Goal: Task Accomplishment & Management: Use online tool/utility

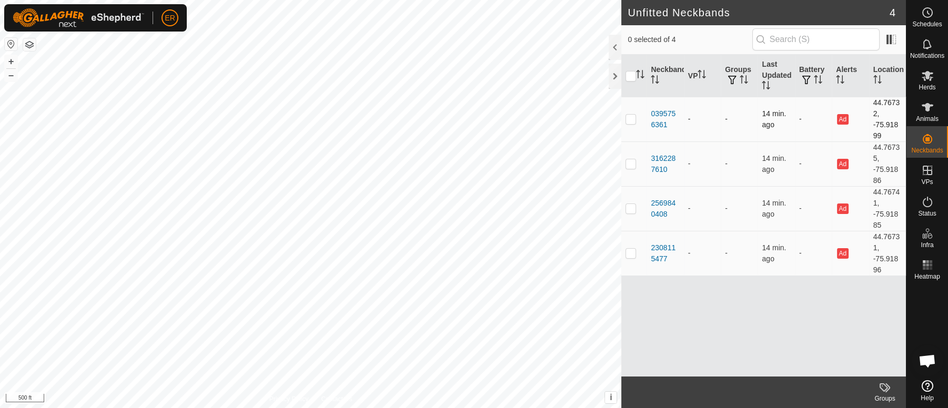
scroll to position [9195, 0]
click at [923, 78] on icon at bounding box center [927, 75] width 13 height 13
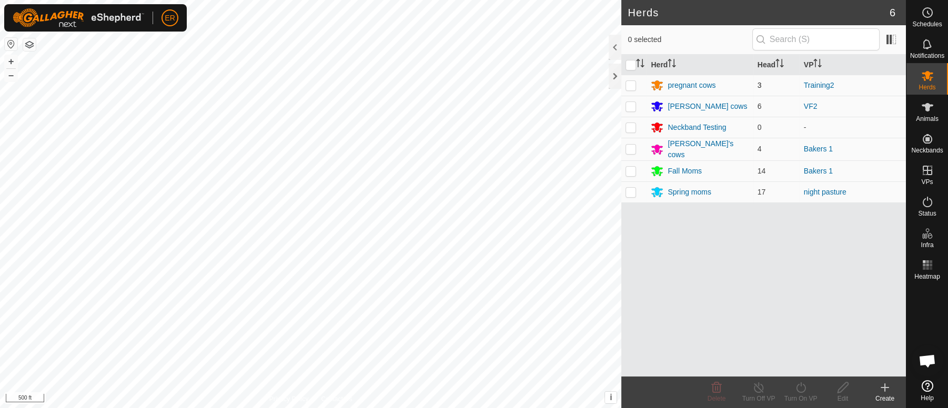
click at [629, 82] on p-checkbox at bounding box center [631, 85] width 11 height 8
checkbox input "true"
click at [800, 388] on icon at bounding box center [800, 387] width 13 height 13
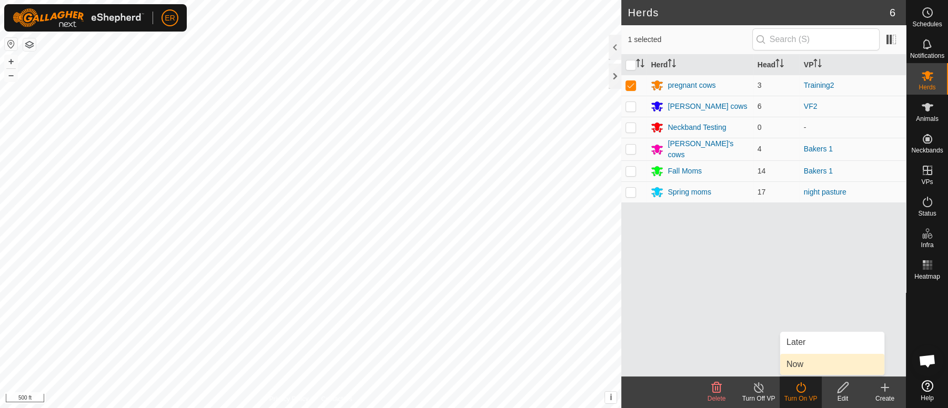
click at [791, 365] on link "Now" at bounding box center [832, 364] width 104 height 21
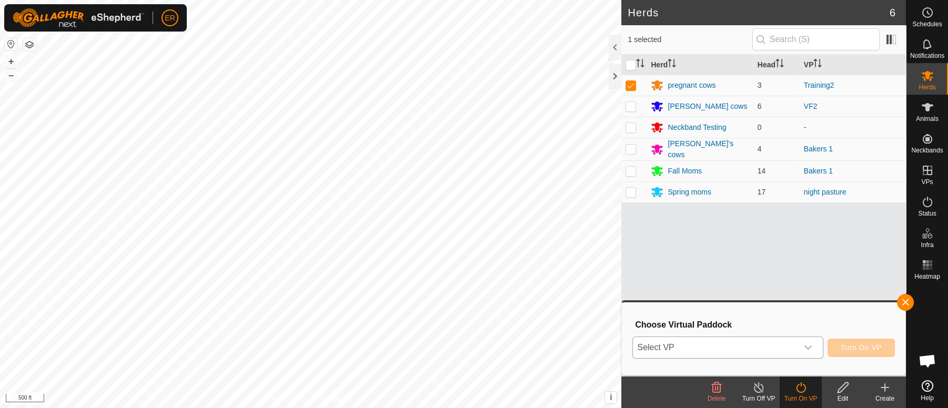
click at [811, 347] on icon "dropdown trigger" at bounding box center [808, 348] width 8 height 8
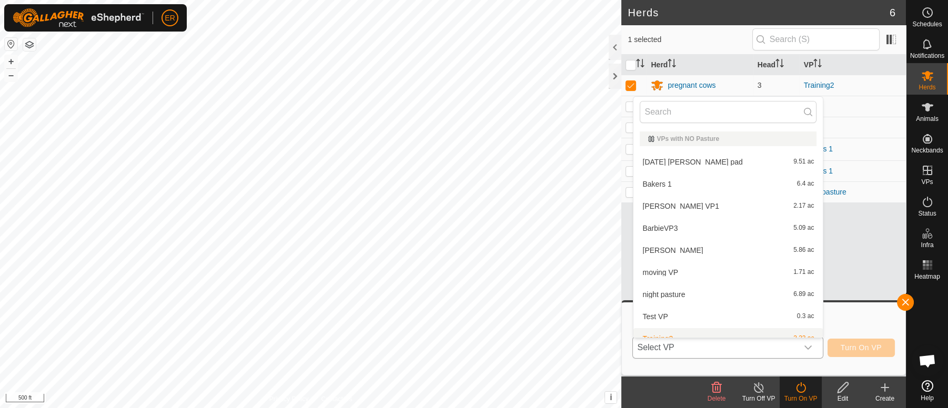
scroll to position [11, 0]
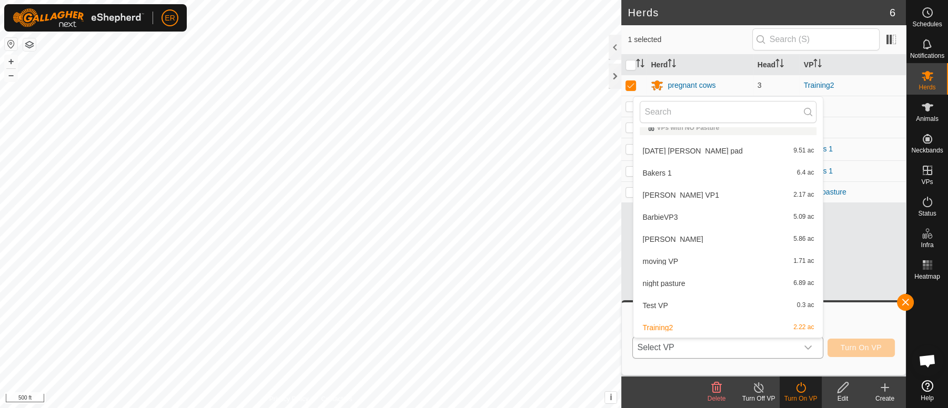
click at [671, 287] on li "night pasture 6.89 ac" at bounding box center [727, 283] width 189 height 21
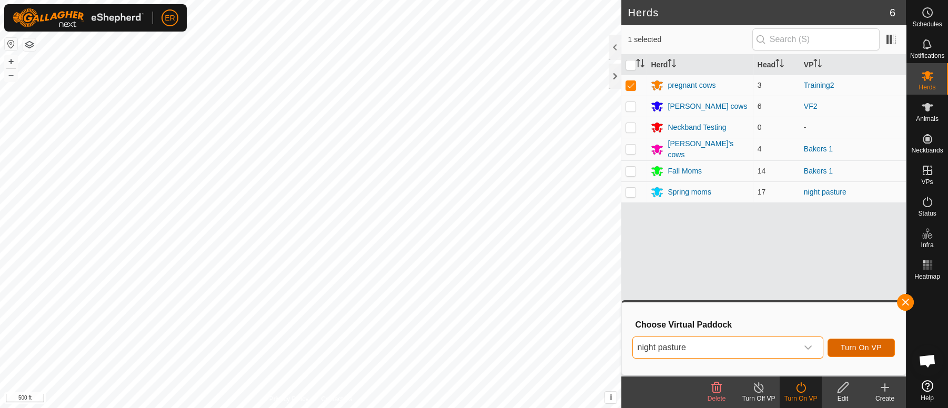
click at [851, 339] on button "Turn On VP" at bounding box center [861, 348] width 67 height 18
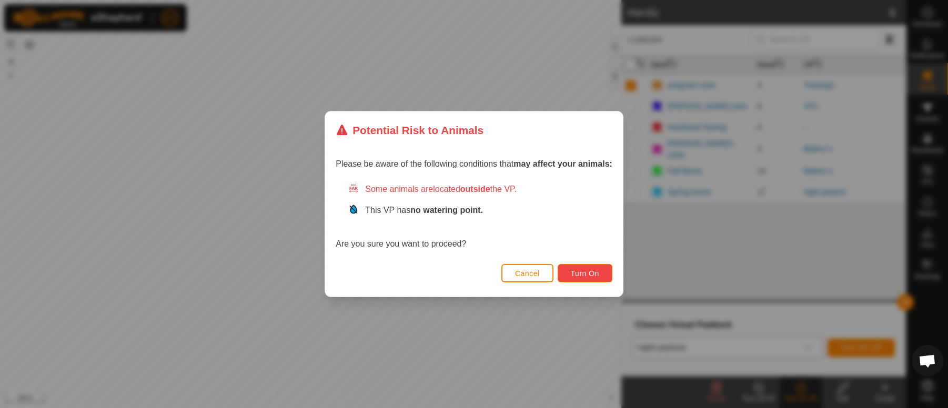
click at [586, 273] on span "Turn On" at bounding box center [585, 273] width 28 height 8
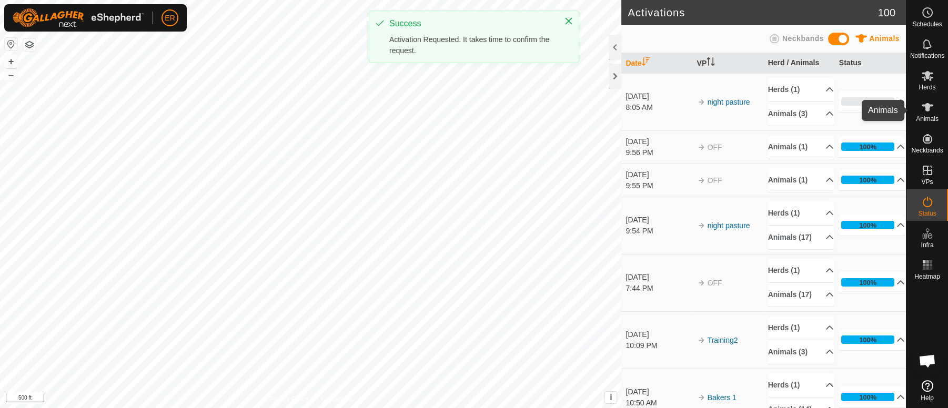
click at [926, 104] on icon at bounding box center [928, 107] width 12 height 8
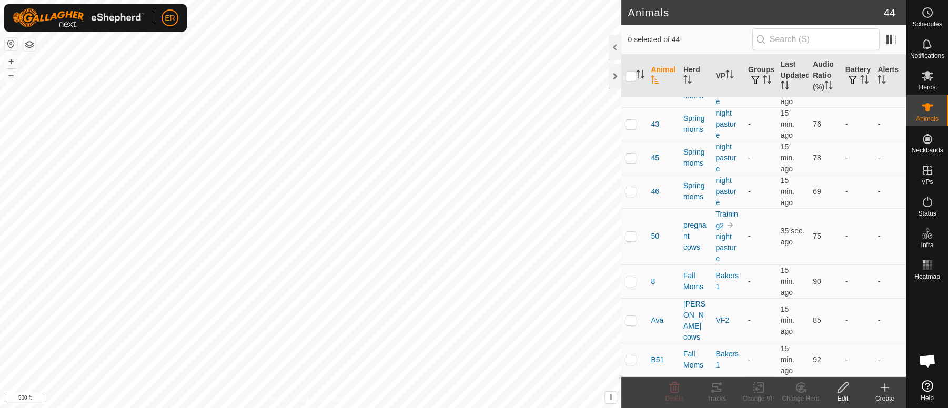
scroll to position [352, 0]
click at [630, 237] on p-checkbox at bounding box center [631, 233] width 11 height 8
checkbox input "true"
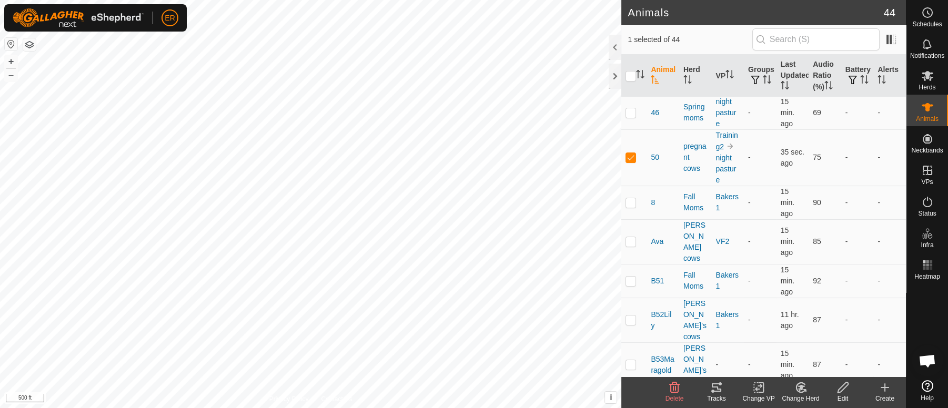
scroll to position [430, 0]
click at [798, 386] on icon at bounding box center [800, 387] width 13 height 13
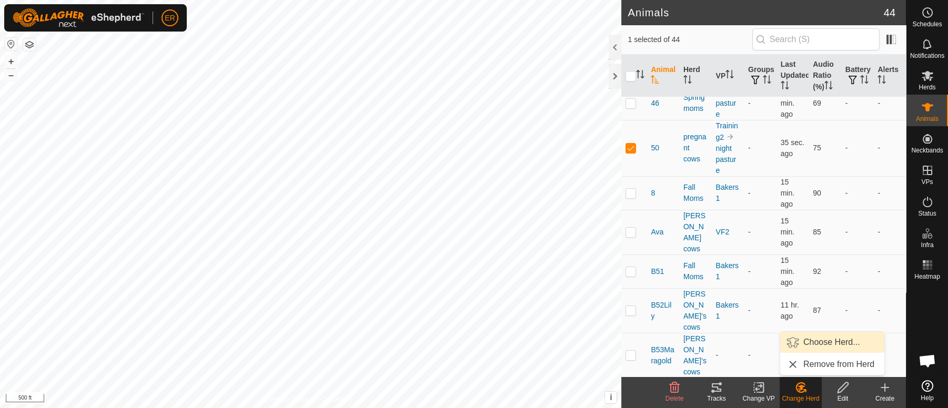
scroll to position [440, 0]
click at [759, 391] on icon at bounding box center [758, 387] width 13 height 13
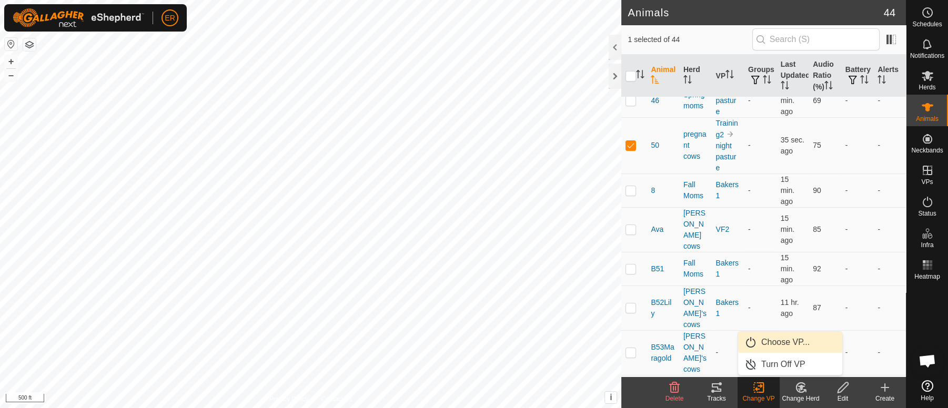
click at [767, 339] on link "Choose VP..." at bounding box center [790, 342] width 104 height 21
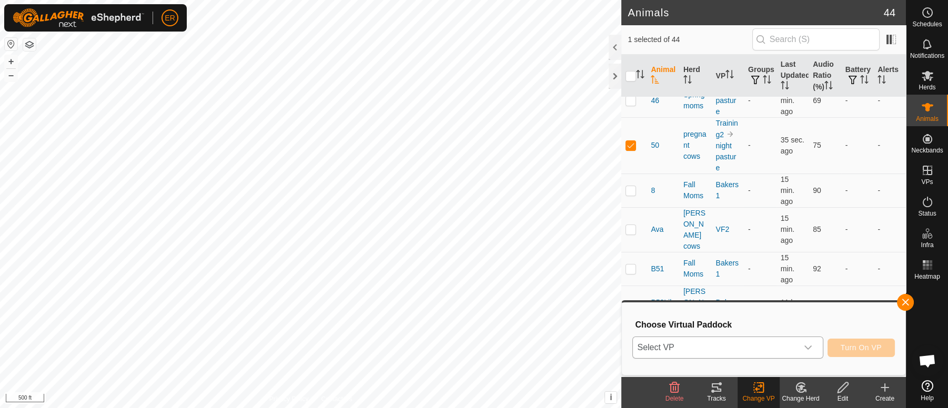
click at [807, 349] on icon "dropdown trigger" at bounding box center [807, 348] width 7 height 4
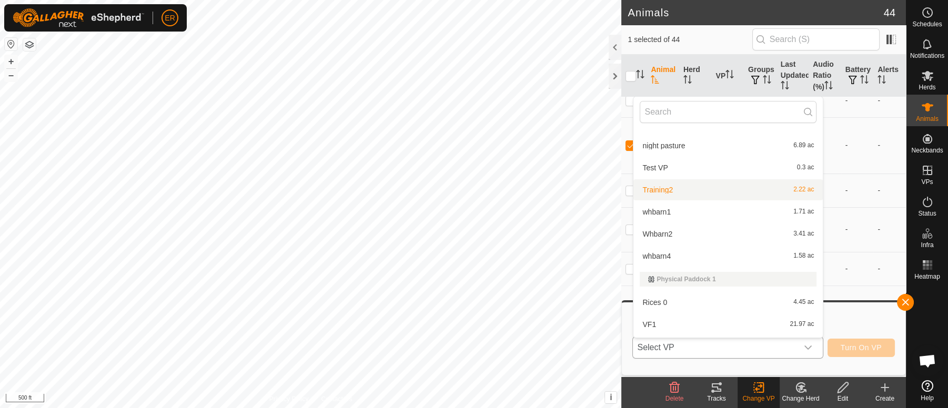
scroll to position [152, 0]
click at [657, 252] on li "whbarn4 1.58 ac" at bounding box center [727, 253] width 189 height 21
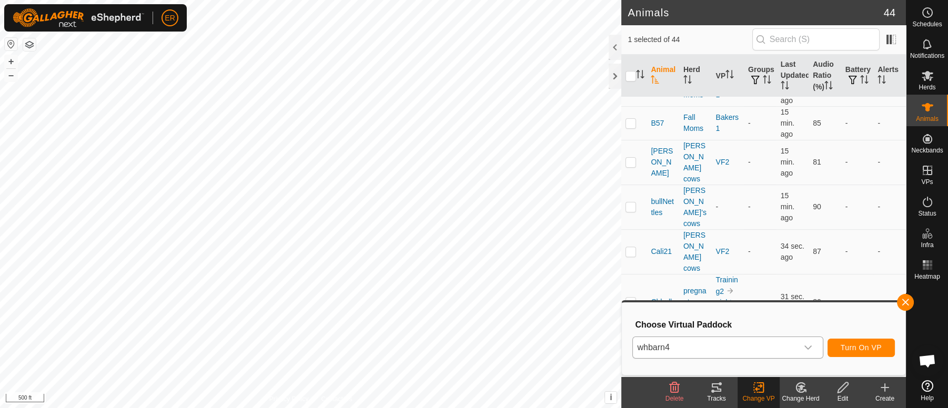
scroll to position [787, 0]
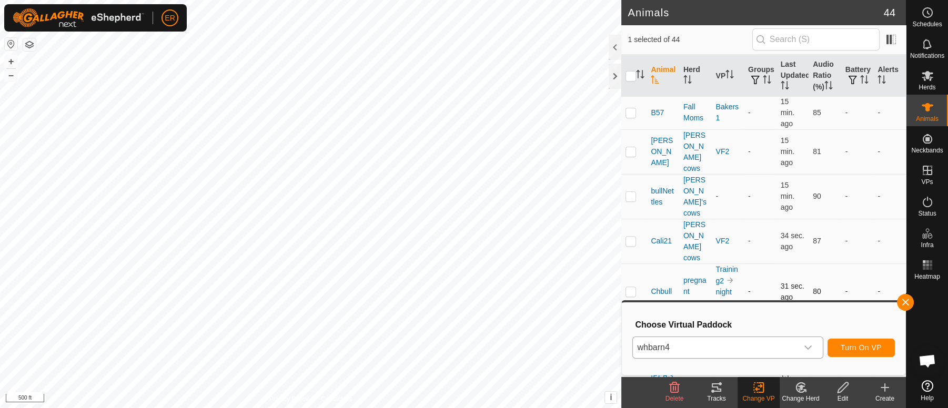
click at [628, 287] on p-checkbox at bounding box center [631, 291] width 11 height 8
checkbox input "true"
click at [809, 347] on icon "dropdown trigger" at bounding box center [808, 348] width 8 height 8
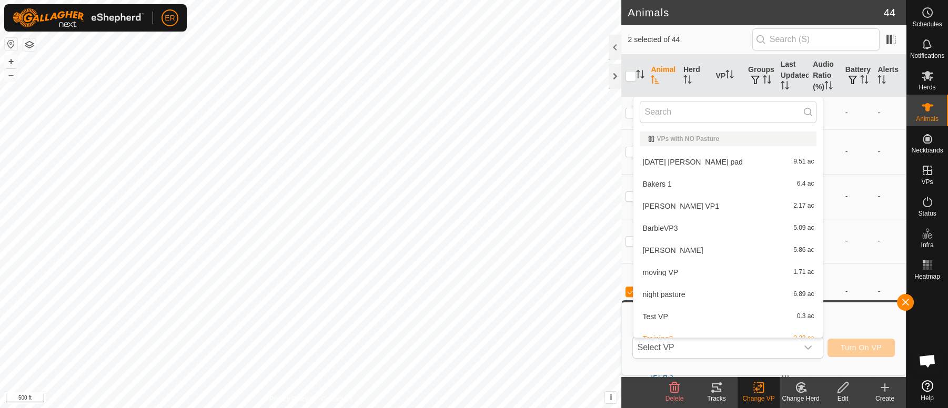
click at [798, 382] on icon at bounding box center [800, 387] width 13 height 13
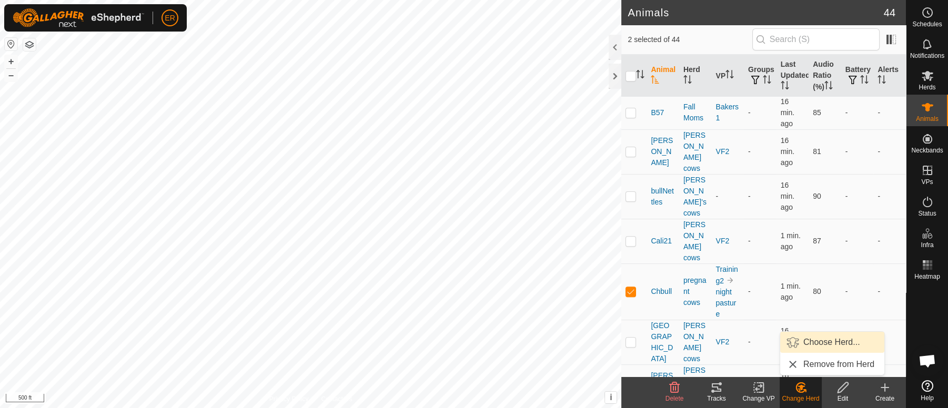
click at [828, 342] on link "Choose Herd..." at bounding box center [832, 342] width 104 height 21
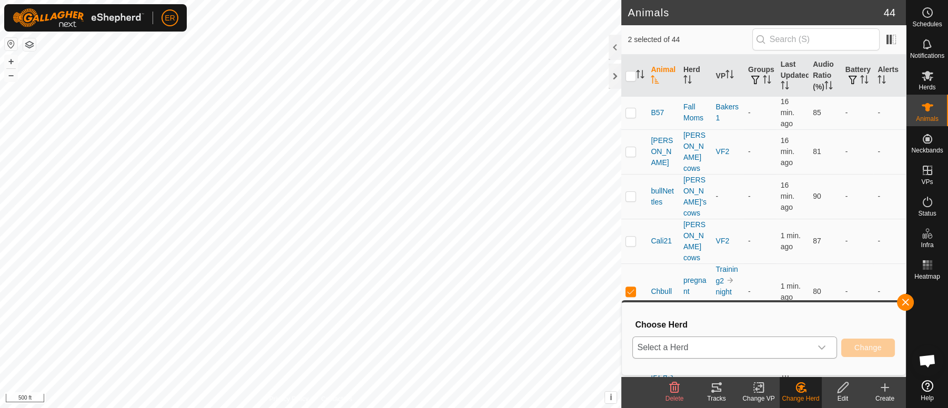
click at [823, 348] on icon "dropdown trigger" at bounding box center [821, 348] width 7 height 4
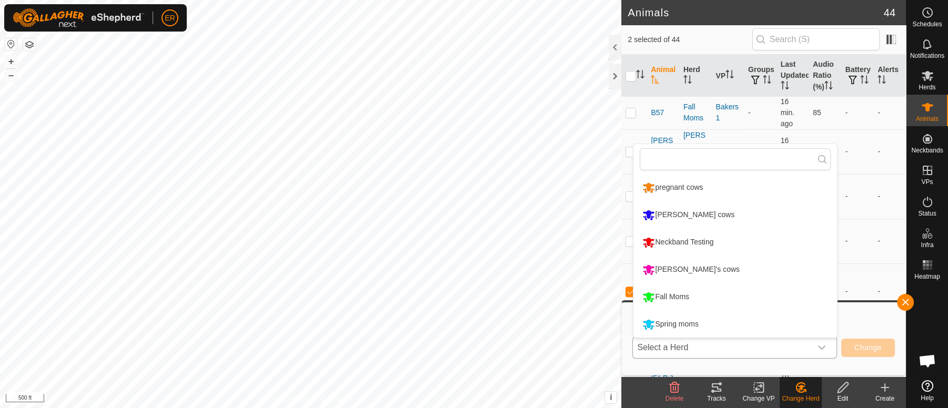
click at [647, 324] on li "Spring moms" at bounding box center [735, 324] width 204 height 26
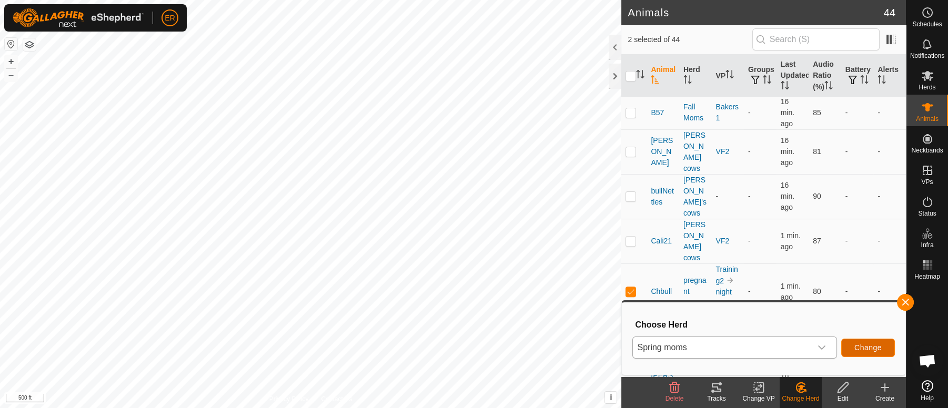
click at [857, 344] on span "Change" at bounding box center [867, 348] width 27 height 8
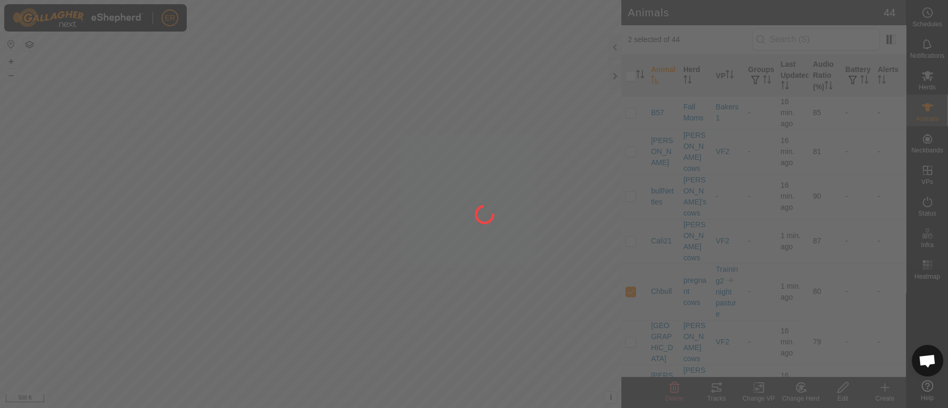
checkbox input "false"
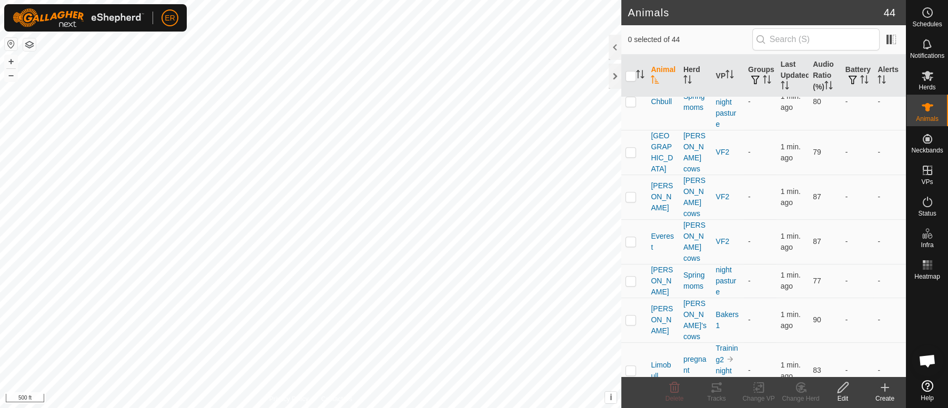
scroll to position [870, 0]
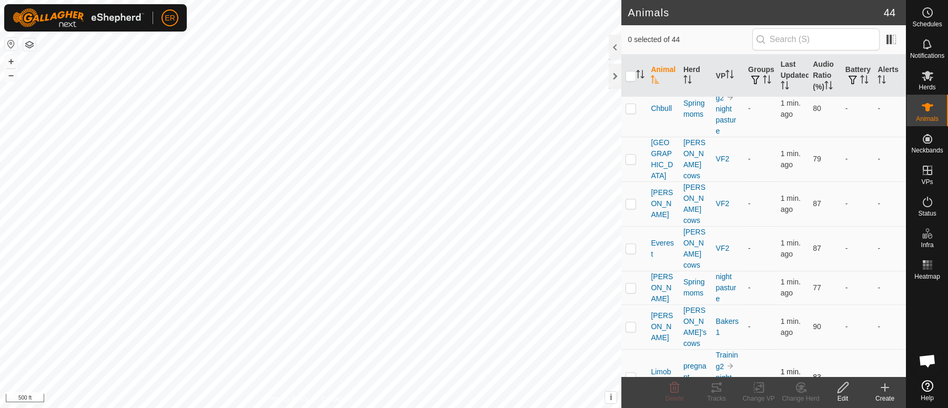
click at [630, 373] on p-checkbox at bounding box center [631, 377] width 11 height 8
click at [796, 387] on icon at bounding box center [800, 387] width 13 height 13
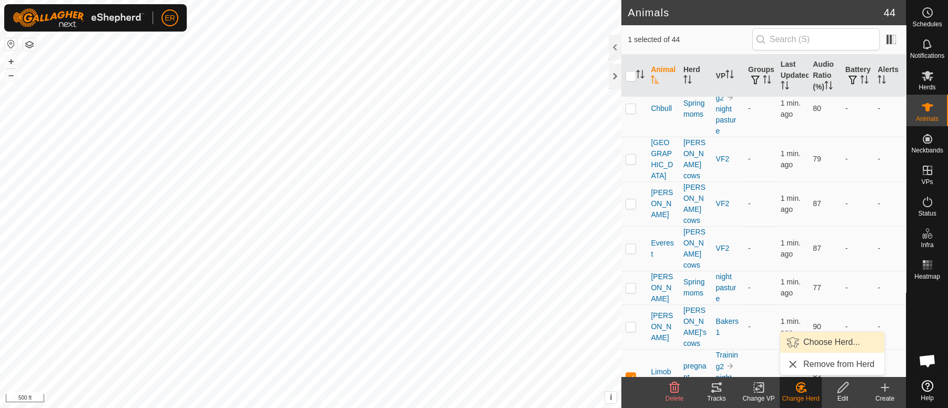
click at [807, 344] on link "Choose Herd..." at bounding box center [832, 342] width 104 height 21
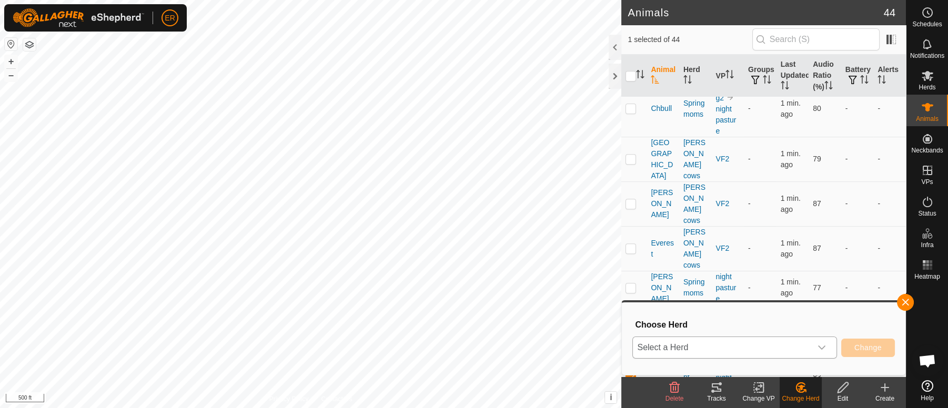
click at [821, 348] on icon "dropdown trigger" at bounding box center [821, 348] width 7 height 4
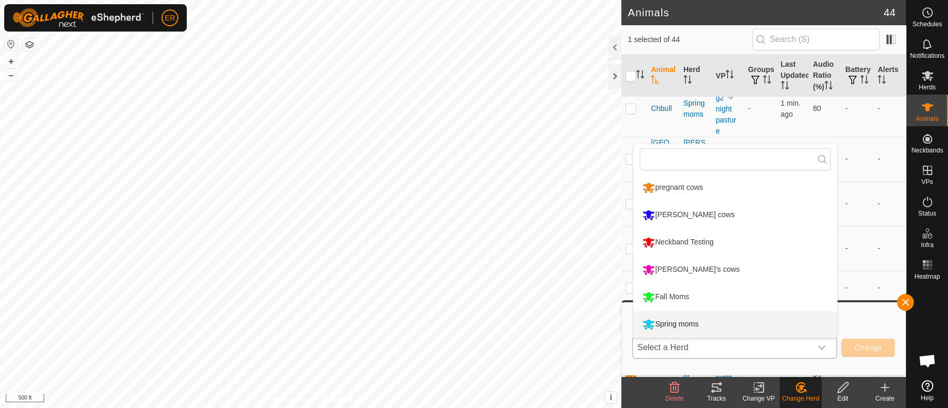
click at [647, 324] on li "Spring moms" at bounding box center [735, 324] width 204 height 26
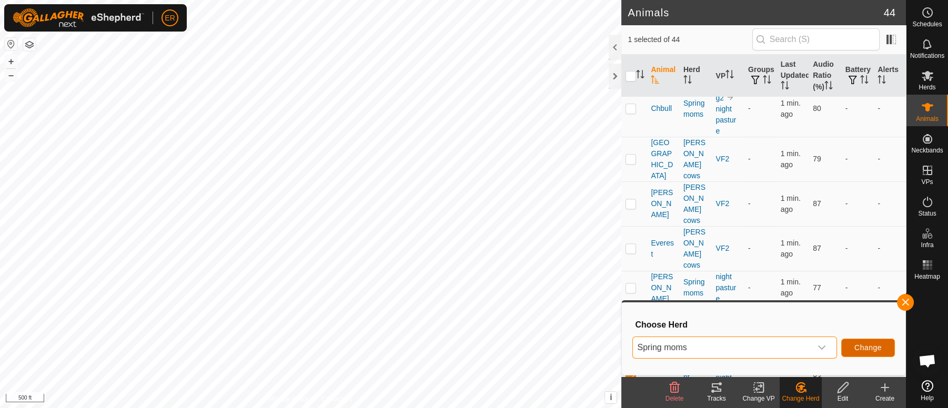
click at [866, 345] on span "Change" at bounding box center [867, 348] width 27 height 8
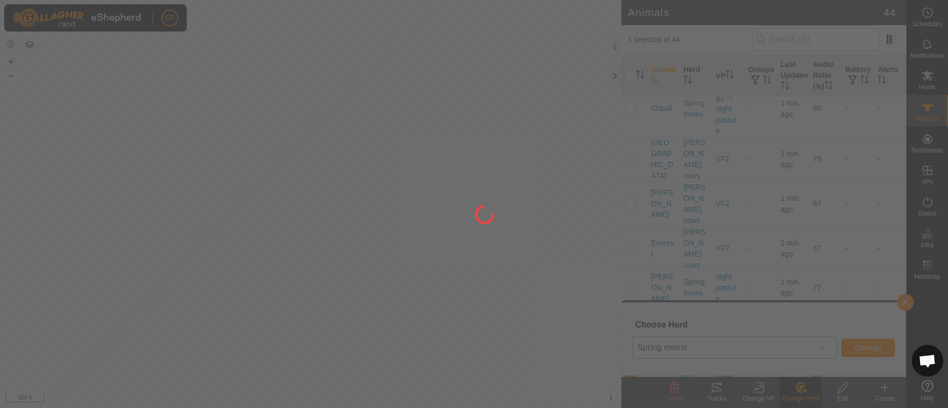
checkbox input "false"
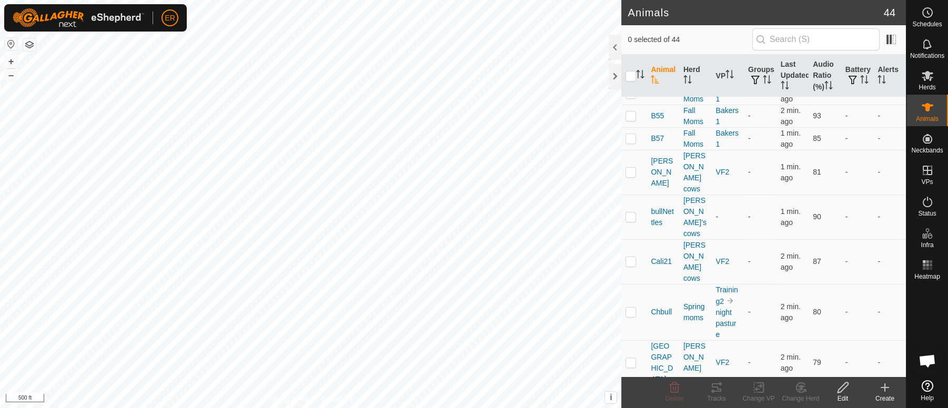
scroll to position [622, 0]
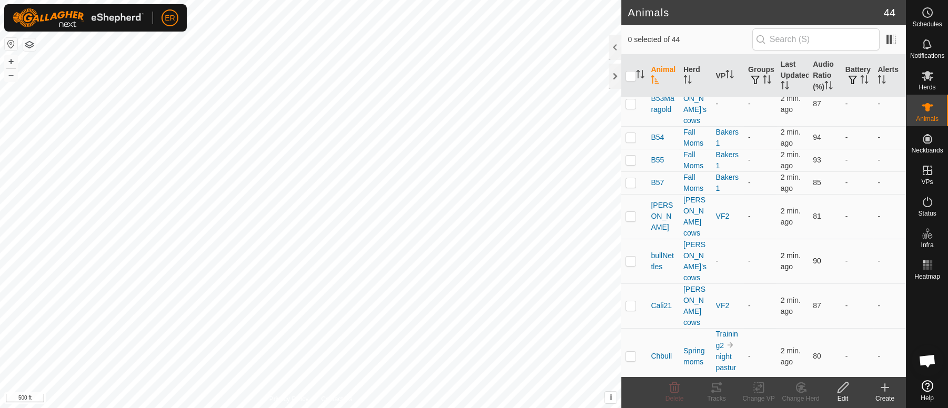
click at [631, 257] on p-checkbox at bounding box center [631, 261] width 11 height 8
checkbox input "true"
click at [759, 387] on icon at bounding box center [758, 387] width 13 height 13
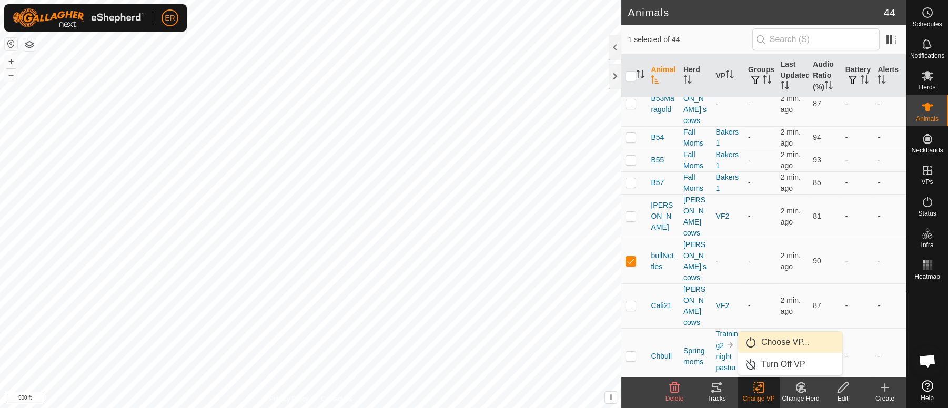
click at [782, 341] on link "Choose VP..." at bounding box center [790, 342] width 104 height 21
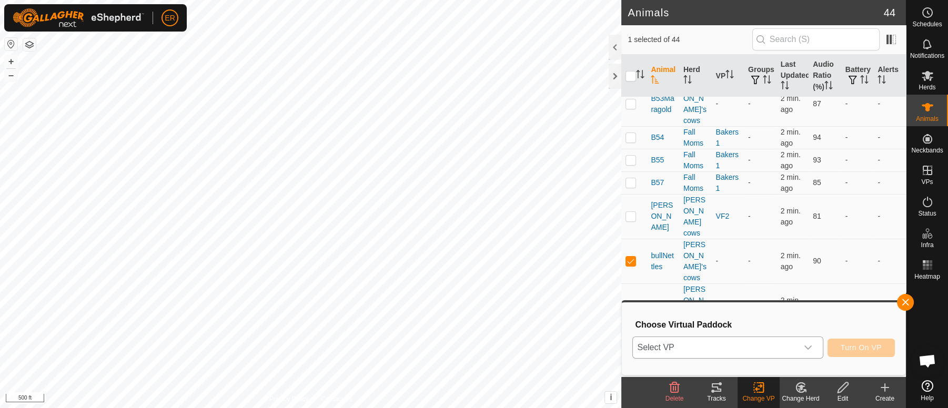
click at [805, 350] on icon "dropdown trigger" at bounding box center [808, 348] width 8 height 8
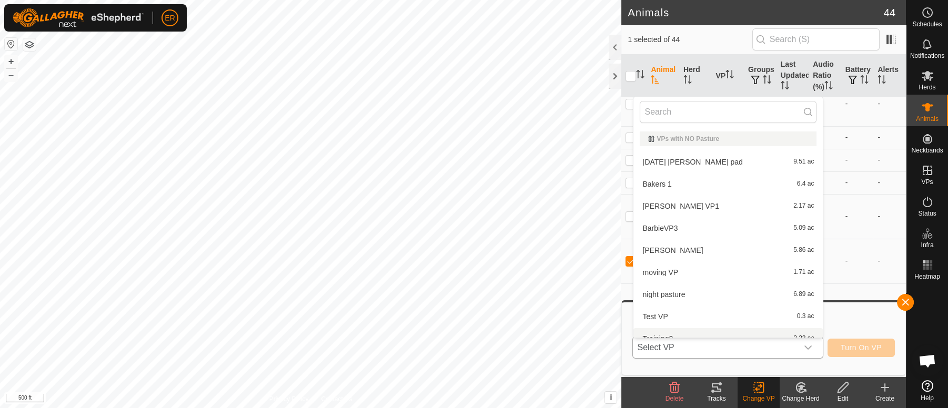
scroll to position [11, 0]
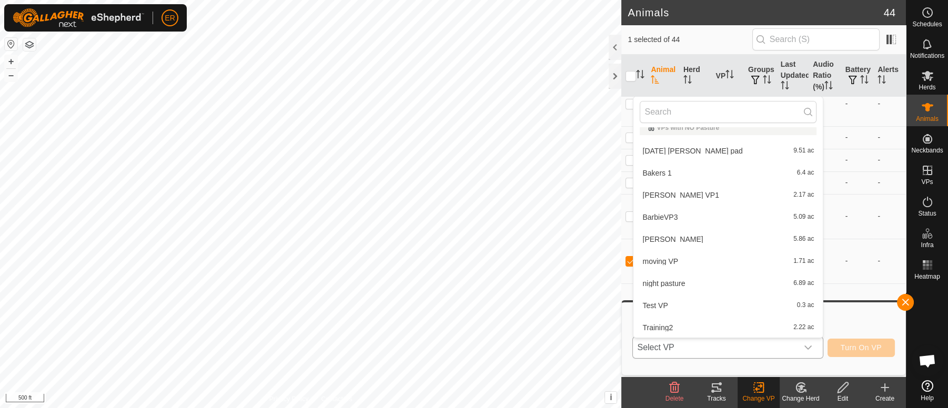
click at [671, 283] on li "night pasture 6.89 ac" at bounding box center [727, 283] width 189 height 21
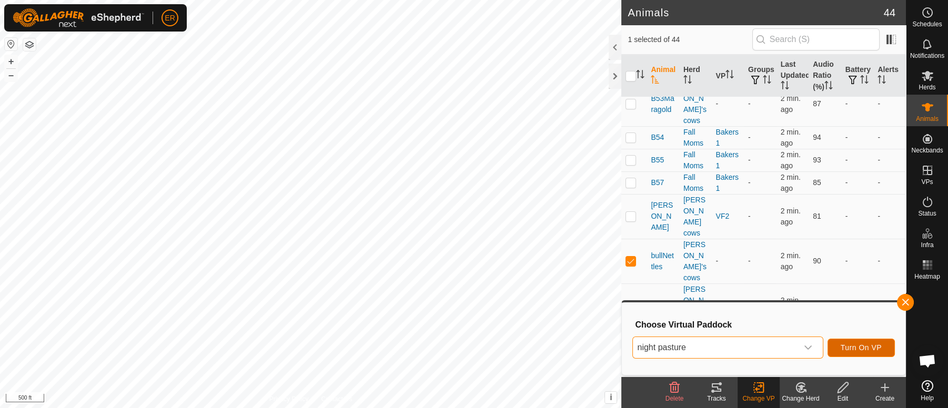
click at [847, 346] on span "Turn On VP" at bounding box center [861, 348] width 41 height 8
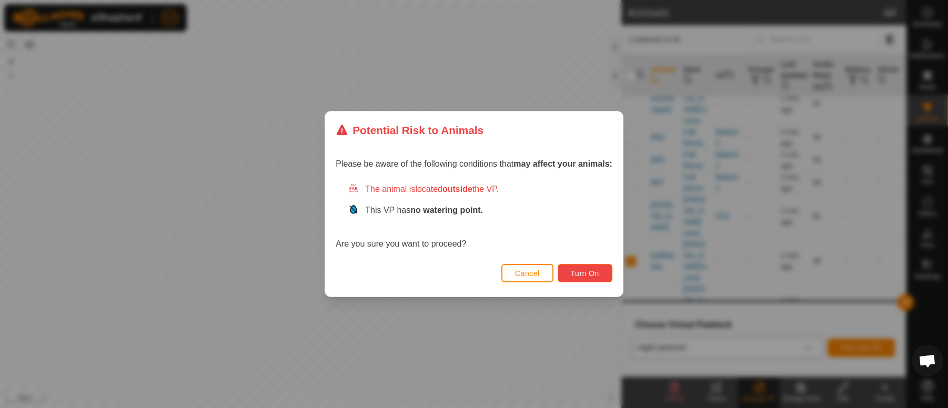
click at [607, 276] on button "Turn On" at bounding box center [585, 273] width 55 height 18
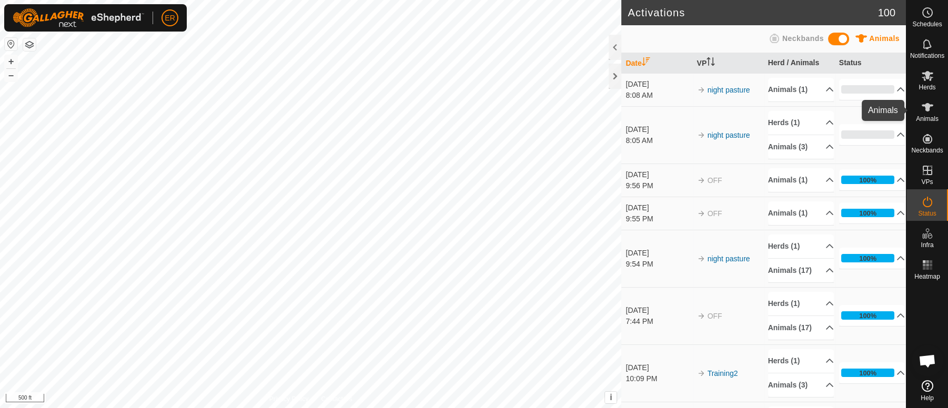
click at [928, 107] on icon at bounding box center [928, 107] width 12 height 8
